Goal: Task Accomplishment & Management: Manage account settings

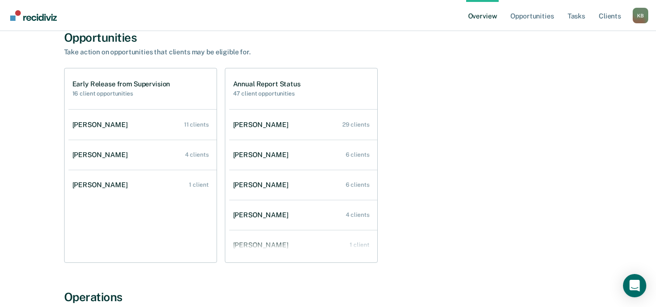
scroll to position [49, 0]
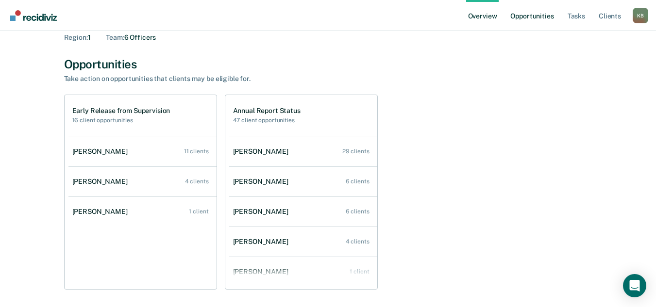
click at [537, 18] on link "Opportunities" at bounding box center [531, 15] width 47 height 31
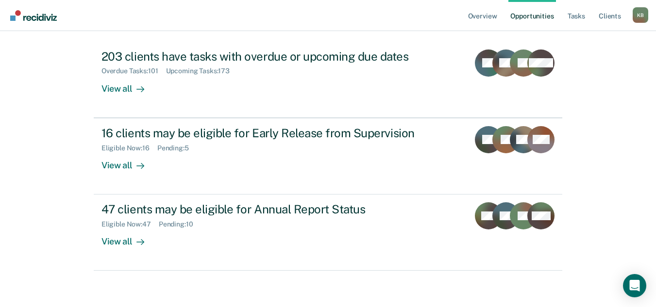
scroll to position [124, 0]
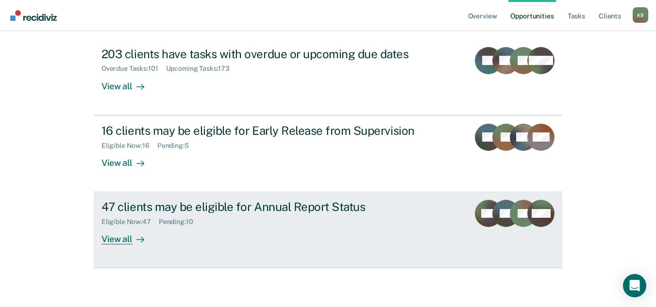
click at [347, 229] on div "47 clients may be eligible for Annual Report Status Eligible Now : 47 Pending :…" at bounding box center [283, 222] width 364 height 45
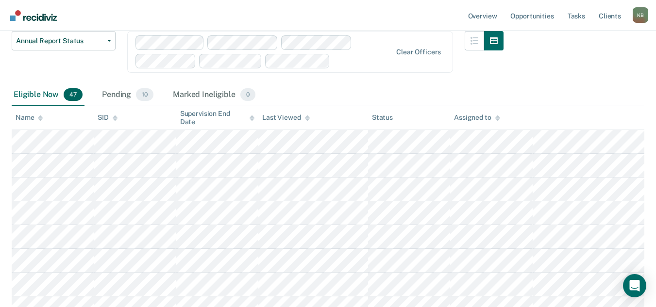
scroll to position [97, 0]
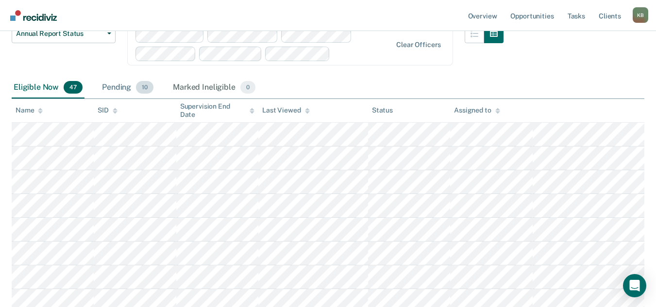
click at [130, 84] on div "Pending 10" at bounding box center [127, 87] width 55 height 21
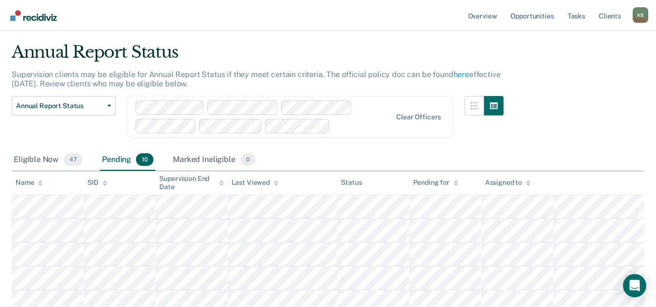
scroll to position [0, 0]
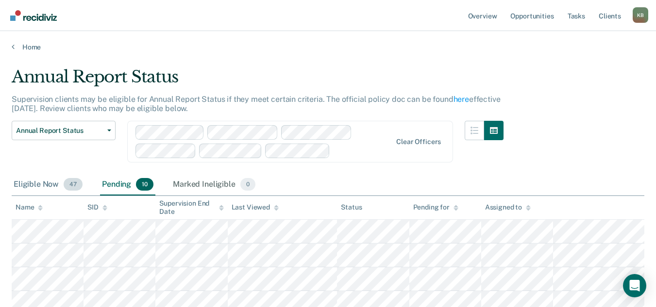
click at [44, 187] on div "Eligible Now 47" at bounding box center [48, 184] width 73 height 21
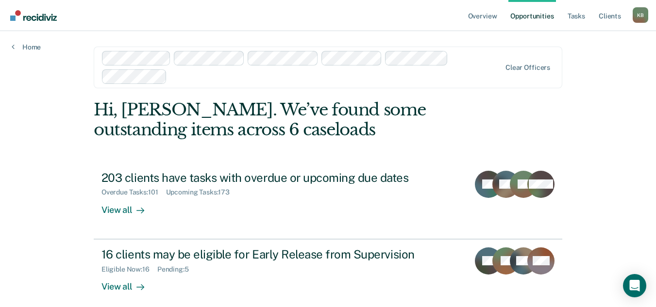
scroll to position [124, 0]
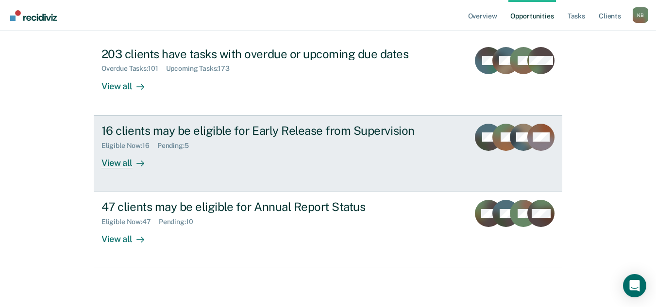
click at [252, 147] on div "Eligible Now : 16 Pending : 5" at bounding box center [271, 144] width 341 height 12
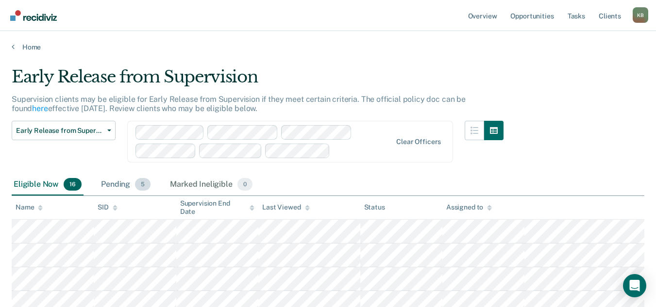
click at [117, 181] on div "Pending 5" at bounding box center [125, 184] width 53 height 21
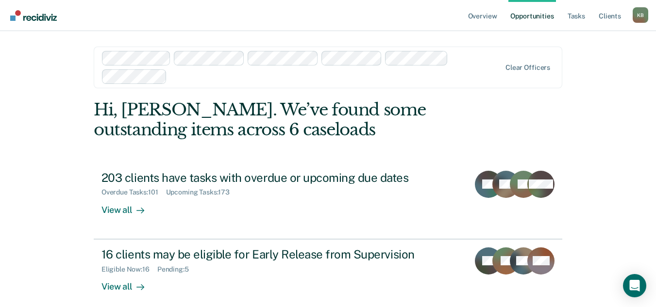
scroll to position [124, 0]
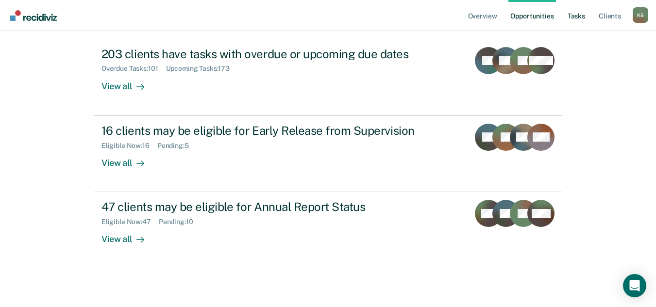
click at [580, 16] on link "Tasks" at bounding box center [576, 15] width 21 height 31
